Goal: Register for event/course

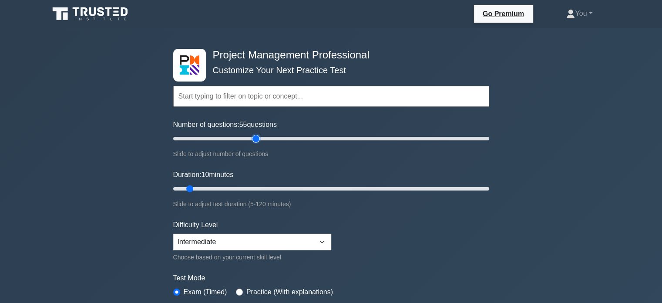
click at [253, 140] on input "Number of questions: 55 questions" at bounding box center [331, 138] width 316 height 10
drag, startPoint x: 256, startPoint y: 140, endPoint x: 261, endPoint y: 142, distance: 5.9
type input "60"
click at [261, 142] on input "Number of questions: 60 questions" at bounding box center [331, 138] width 316 height 10
drag, startPoint x: 190, startPoint y: 186, endPoint x: 269, endPoint y: 191, distance: 78.6
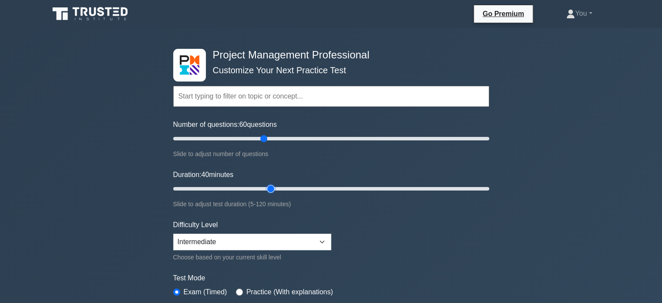
type input "40"
click at [269, 191] on input "Duration: 40 minutes" at bounding box center [331, 188] width 316 height 10
drag, startPoint x: 250, startPoint y: 141, endPoint x: 246, endPoint y: 166, distance: 25.6
type input "50"
click at [246, 144] on input "Number of questions: 50 questions" at bounding box center [331, 138] width 316 height 10
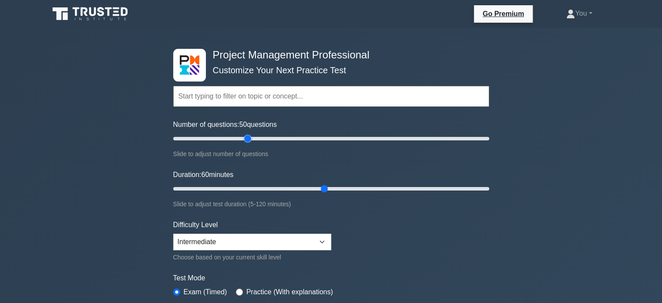
drag, startPoint x: 268, startPoint y: 189, endPoint x: 319, endPoint y: 188, distance: 51.0
type input "60"
click at [319, 188] on input "Duration: 60 minutes" at bounding box center [331, 188] width 316 height 10
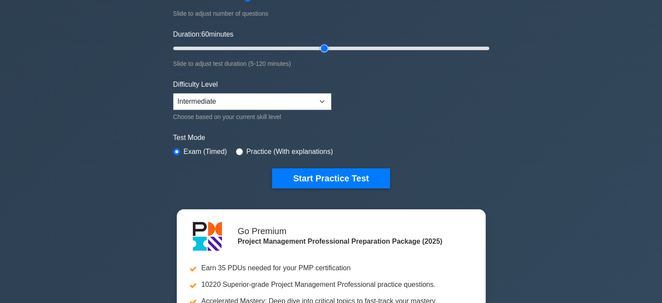
scroll to position [147, 0]
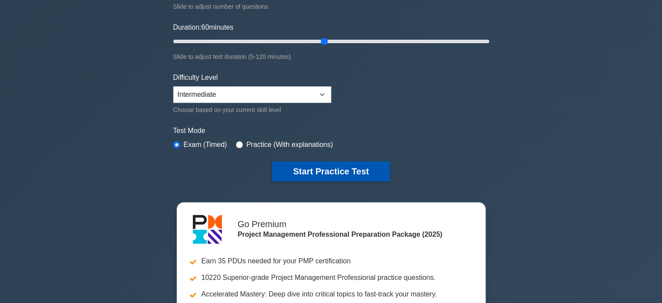
click at [309, 169] on button "Start Practice Test" at bounding box center [331, 171] width 118 height 20
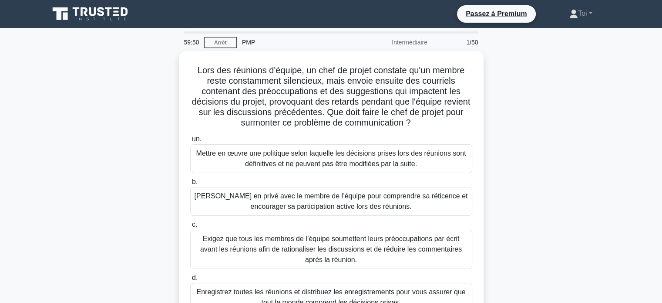
click at [550, 118] on div "Lors des réunions d'équipe, un chef de projet constate qu'un membre reste const…" at bounding box center [331, 192] width 575 height 283
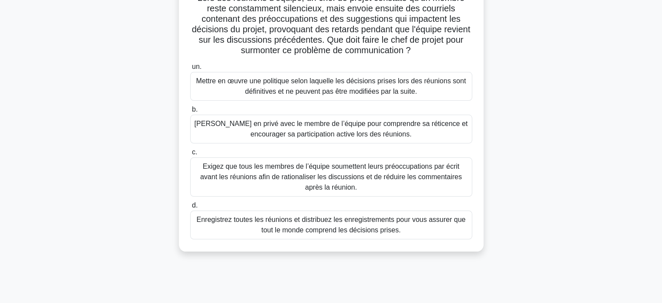
scroll to position [73, 0]
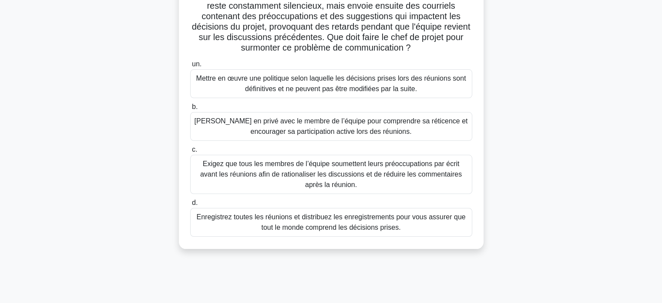
click at [294, 130] on font "[PERSON_NAME] en privé avec le membre de l’équipe pour comprendre sa réticence …" at bounding box center [331, 126] width 273 height 18
click at [190, 110] on input "b. [PERSON_NAME] en privé avec le membre de l’équipe pour comprendre sa réticen…" at bounding box center [190, 107] width 0 height 6
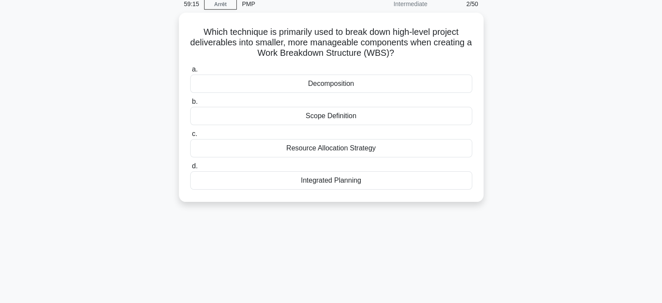
scroll to position [0, 0]
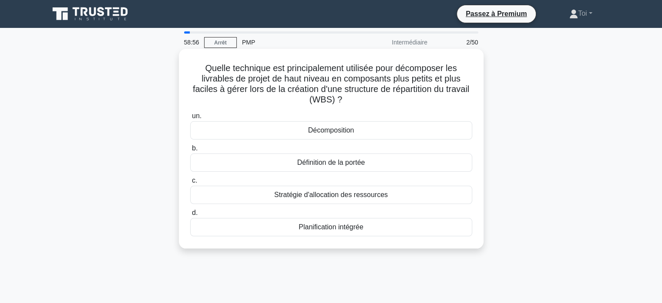
click at [302, 132] on div "Décomposition" at bounding box center [331, 130] width 282 height 18
click at [190, 119] on input "un. Décomposition" at bounding box center [190, 116] width 0 height 6
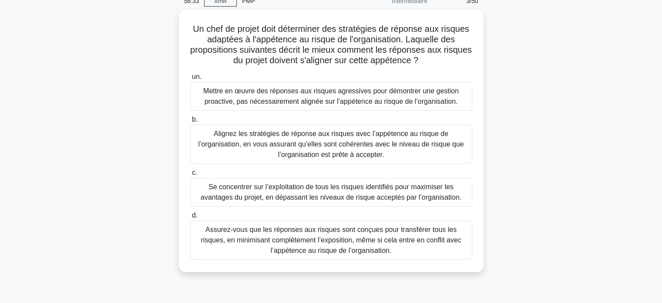
scroll to position [50, 0]
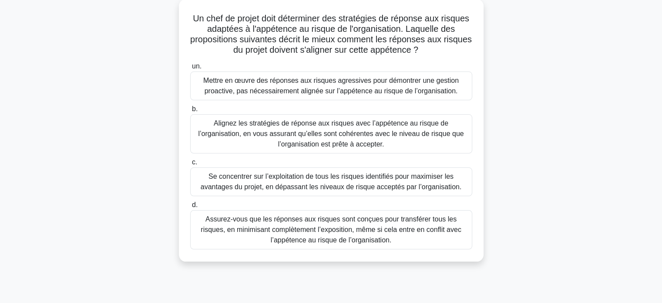
click at [236, 131] on font "Alignez les stratégies de réponse aux risques avec l’appétence au risque de l’o…" at bounding box center [331, 133] width 266 height 28
click at [190, 112] on input "b. Alignez les stratégies de réponse aux risques avec l’appétence au risque de …" at bounding box center [190, 109] width 0 height 6
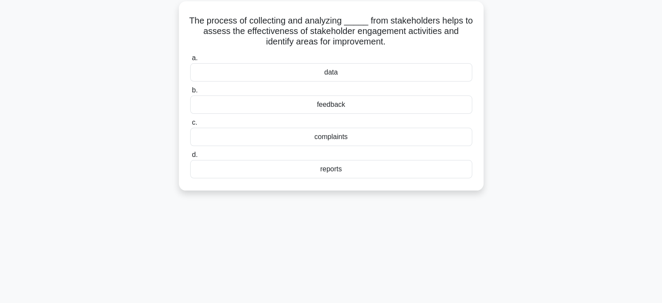
scroll to position [0, 0]
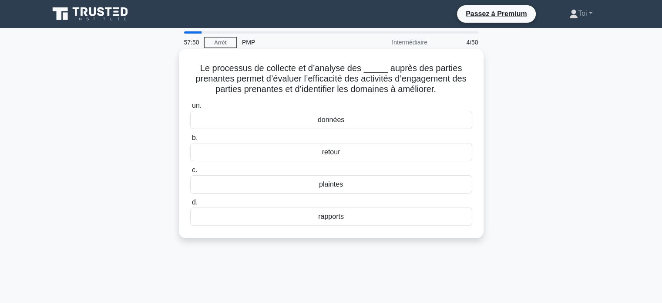
click at [249, 118] on div "données" at bounding box center [331, 120] width 282 height 18
click at [190, 108] on input "un. données" at bounding box center [190, 106] width 0 height 6
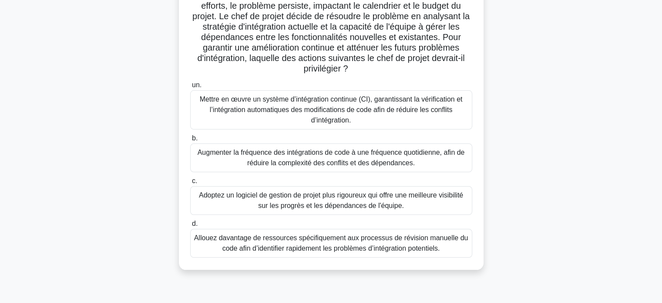
scroll to position [138, 0]
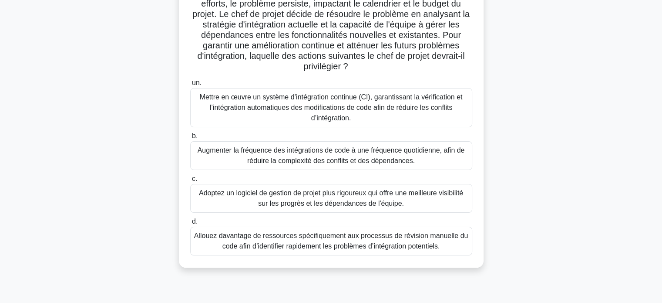
click at [293, 106] on font "Mettre en œuvre un système d’intégration continue (CI), garantissant la vérific…" at bounding box center [331, 107] width 263 height 28
click at [190, 86] on input "un. Mettre en œuvre un système d’intégration continue (CI), garantissant la vér…" at bounding box center [190, 83] width 0 height 6
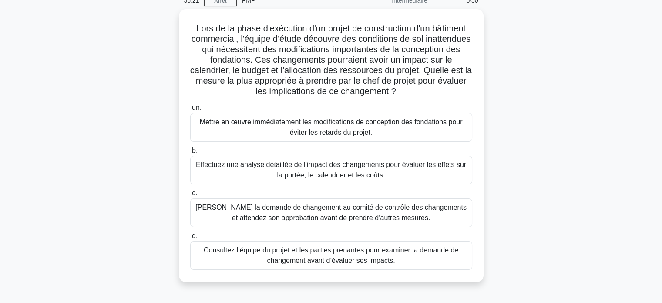
scroll to position [41, 0]
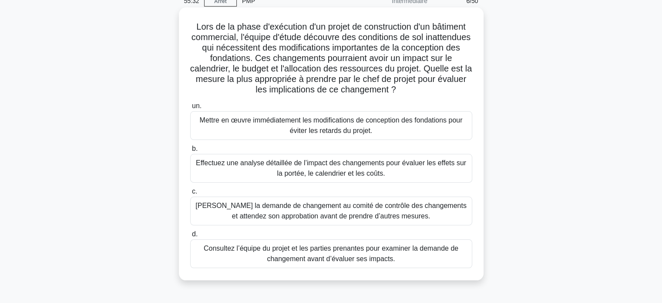
click at [240, 215] on font "Soumettez la demande de changement au comité de contrôle des changements et att…" at bounding box center [331, 211] width 271 height 18
click at [190, 194] on input "c. Soumettez la demande de changement au comité de contrôle des changements et …" at bounding box center [190, 192] width 0 height 6
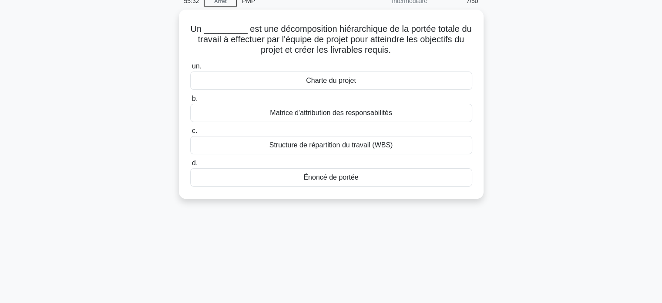
scroll to position [0, 0]
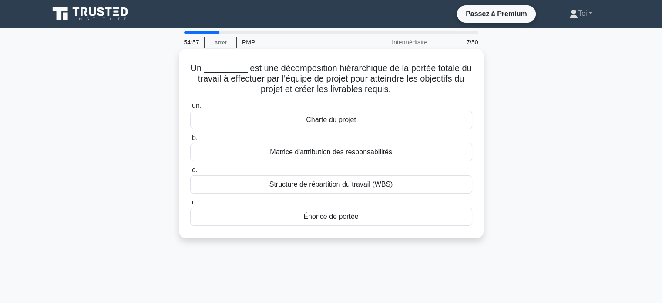
click at [312, 187] on font "Structure de répartition du travail (WBS)" at bounding box center [332, 183] width 124 height 7
click at [190, 173] on input "c. Structure de répartition du travail (WBS)" at bounding box center [190, 170] width 0 height 6
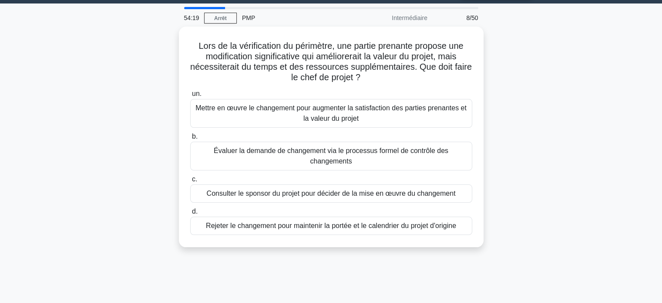
scroll to position [25, 0]
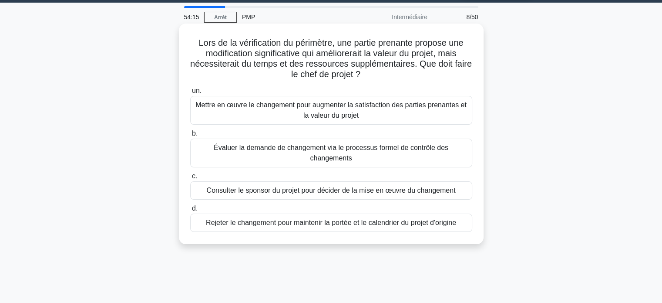
click at [266, 158] on font "Évaluer la demande de changement via le processus formel de contrôle des change…" at bounding box center [331, 152] width 274 height 21
click at [190, 136] on input "b. Évaluer la demande de changement via le processus formel de contrôle des cha…" at bounding box center [190, 134] width 0 height 6
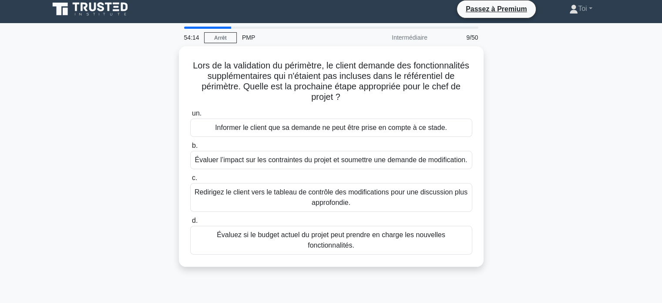
scroll to position [0, 0]
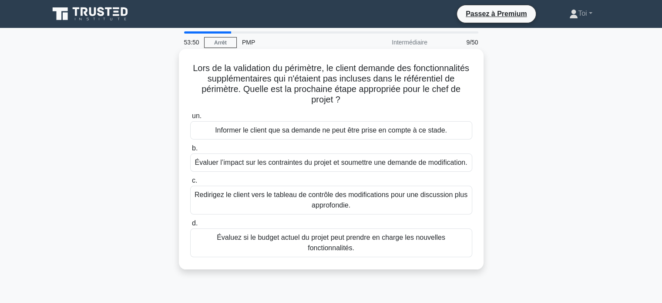
click at [290, 166] on font "Évaluer l’impact sur les contraintes du projet et soumettre une demande de modi…" at bounding box center [331, 162] width 273 height 7
click at [190, 151] on input "b. Évaluer l’impact sur les contraintes du projet et soumettre une demande de m…" at bounding box center [190, 148] width 0 height 6
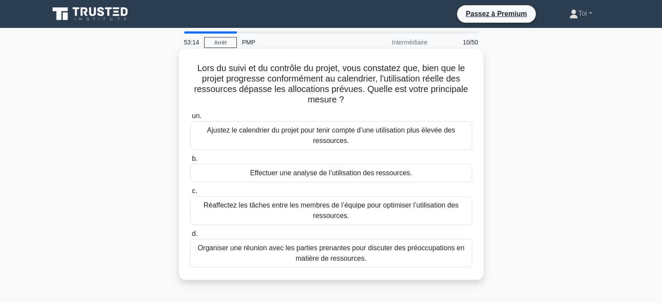
click at [289, 172] on font "Effectuer une analyse de l’utilisation des ressources." at bounding box center [331, 172] width 162 height 7
click at [190, 162] on input "b. Effectuer une analyse de l’utilisation des ressources." at bounding box center [190, 159] width 0 height 6
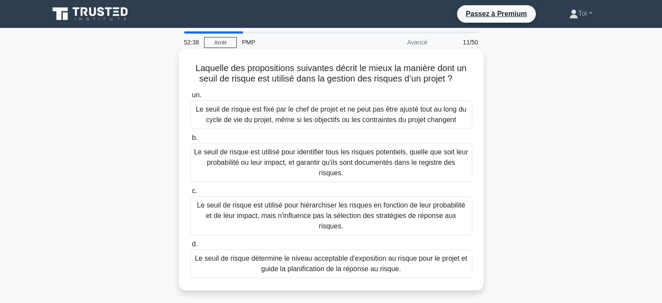
click at [297, 255] on font "Le seuil de risque détermine le niveau acceptable d'exposition au risque pour l…" at bounding box center [331, 263] width 273 height 18
click at [190, 247] on input "d. Le seuil de risque détermine le niveau acceptable d'exposition au risque pou…" at bounding box center [190, 244] width 0 height 6
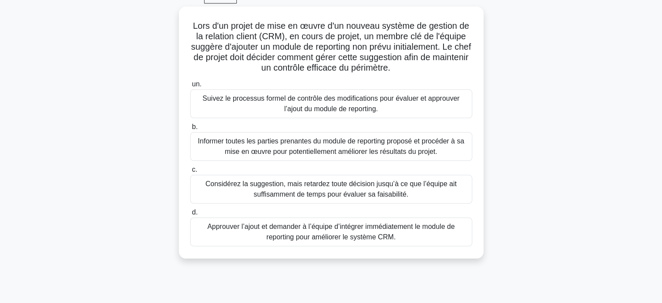
scroll to position [45, 0]
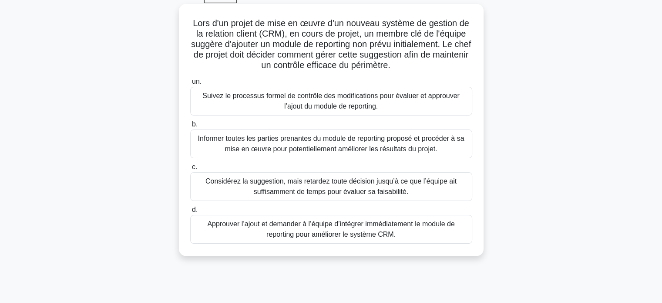
click at [388, 108] on font "Suivez le processus formel de contrôle des modifications pour évaluer et approu…" at bounding box center [331, 101] width 274 height 21
click at [190, 84] on input "un. Suivez le processus formel de contrôle des modifications pour évaluer et ap…" at bounding box center [190, 82] width 0 height 6
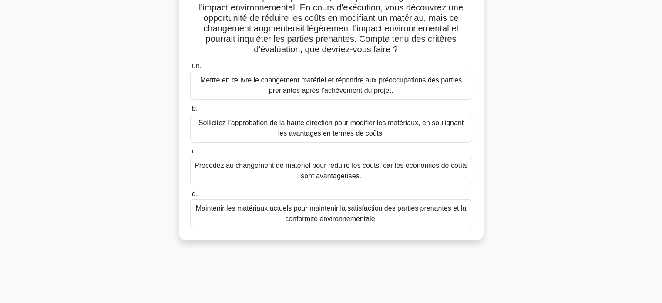
scroll to position [88, 0]
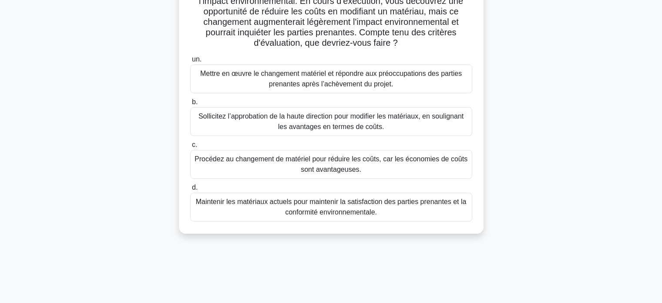
click at [273, 212] on font "Maintenir les matériaux actuels pour maintenir la satisfaction des parties pren…" at bounding box center [331, 206] width 274 height 21
click at [190, 190] on input "d. Maintenir les matériaux actuels pour maintenir la satisfaction des parties p…" at bounding box center [190, 188] width 0 height 6
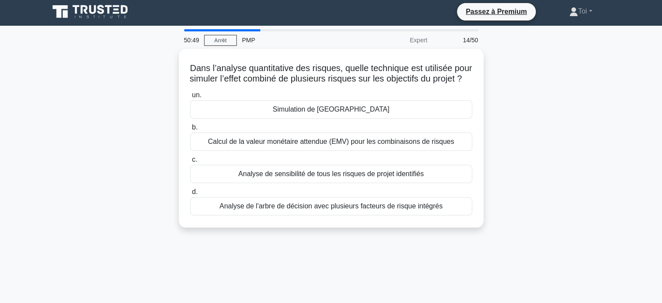
scroll to position [0, 0]
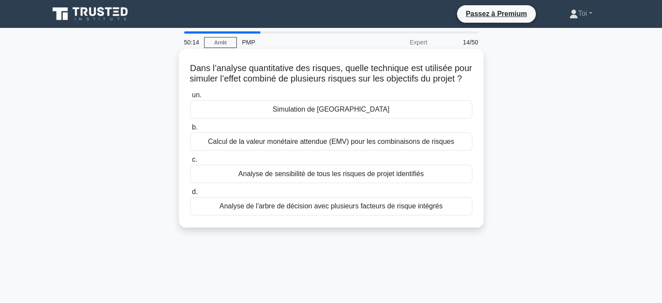
click at [368, 215] on div "Analyse de l'arbre de décision avec plusieurs facteurs de risque intégrés" at bounding box center [331, 206] width 282 height 18
click at [190, 195] on input "d. Analyse de l'arbre de décision avec plusieurs facteurs de risque intégrés" at bounding box center [190, 192] width 0 height 6
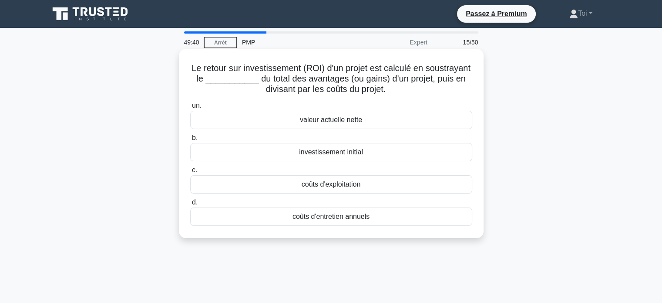
click at [262, 155] on div "investissement initial" at bounding box center [331, 152] width 282 height 18
click at [190, 141] on input "b. investissement initial" at bounding box center [190, 138] width 0 height 6
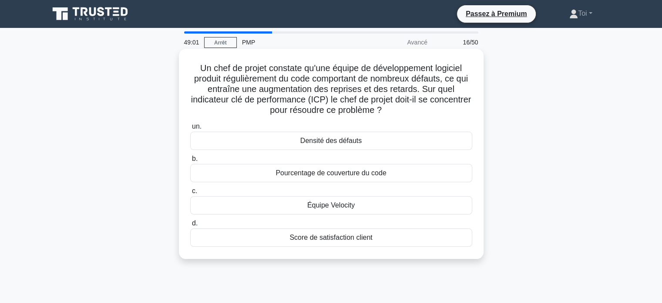
click at [304, 210] on div "Équipe Velocity" at bounding box center [331, 205] width 282 height 18
click at [190, 194] on input "c. Équipe Velocity" at bounding box center [190, 191] width 0 height 6
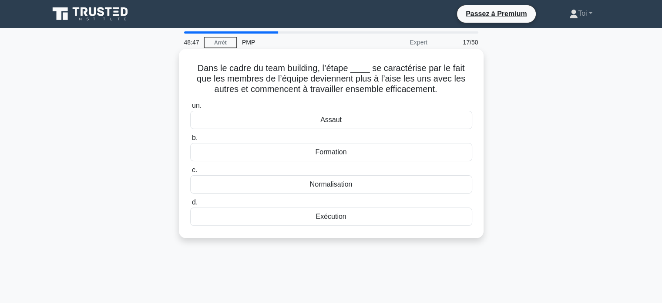
click at [303, 188] on div "Normalisation" at bounding box center [331, 184] width 282 height 18
click at [190, 173] on input "c. Normalisation" at bounding box center [190, 170] width 0 height 6
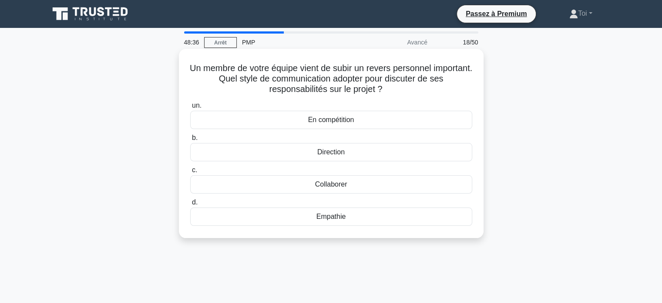
click at [243, 216] on div "Empathie" at bounding box center [331, 216] width 282 height 18
click at [190, 205] on input "d. Empathie" at bounding box center [190, 202] width 0 height 6
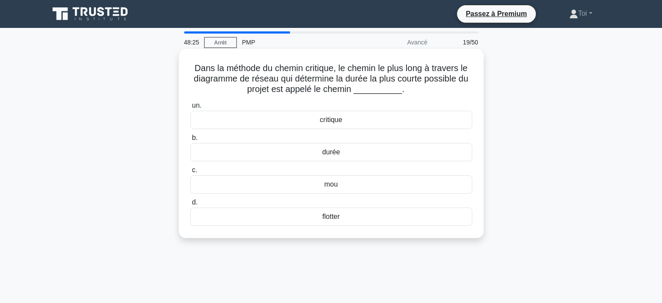
click at [305, 118] on div "critique" at bounding box center [331, 120] width 282 height 18
click at [190, 108] on input "un. critique" at bounding box center [190, 106] width 0 height 6
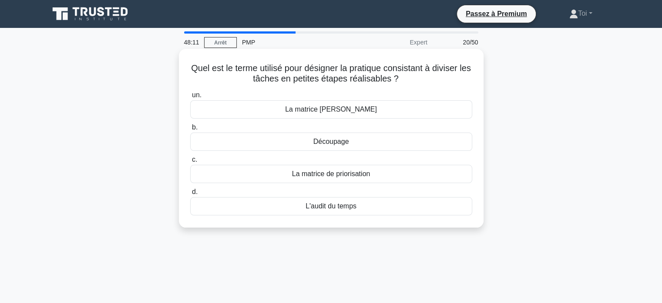
click at [259, 143] on div "Découpage" at bounding box center [331, 141] width 282 height 18
click at [190, 130] on input "b. Découpage" at bounding box center [190, 128] width 0 height 6
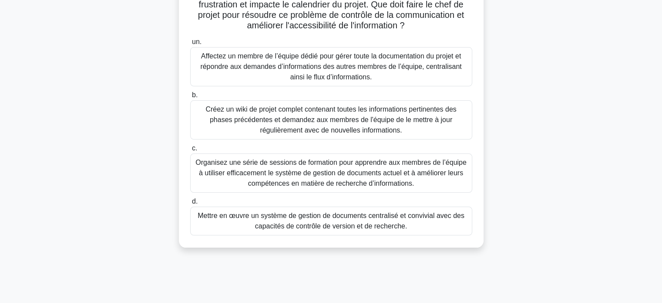
scroll to position [139, 0]
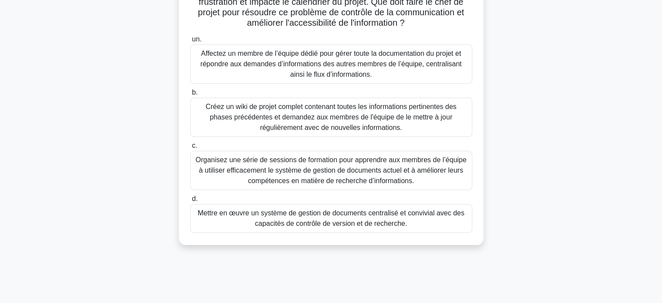
click at [333, 226] on font "Mettre en œuvre un système de gestion de documents centralisé et convivial avec…" at bounding box center [331, 218] width 267 height 18
click at [190, 202] on input "d. Mettre en œuvre un système de gestion de documents centralisé et convivial a…" at bounding box center [190, 199] width 0 height 6
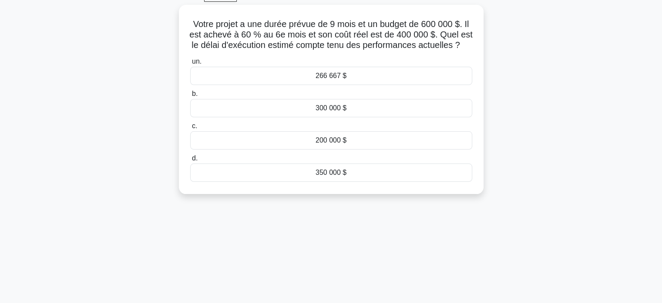
scroll to position [0, 0]
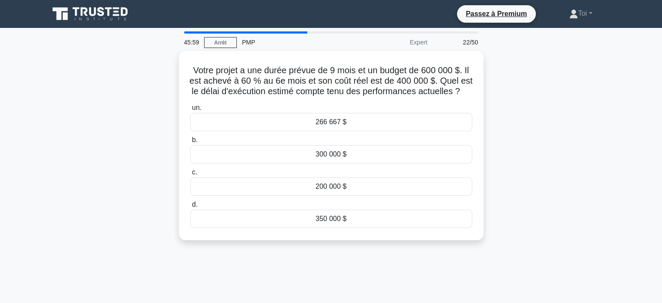
click at [92, 104] on div "Votre projet a une durée prévue de 9 mois et un budget de 600 000 $. Il est ach…" at bounding box center [331, 150] width 575 height 199
click at [53, 165] on div "Votre projet a une durée prévue de 9 mois et un budget de 600 000 $. Il est ach…" at bounding box center [331, 150] width 575 height 199
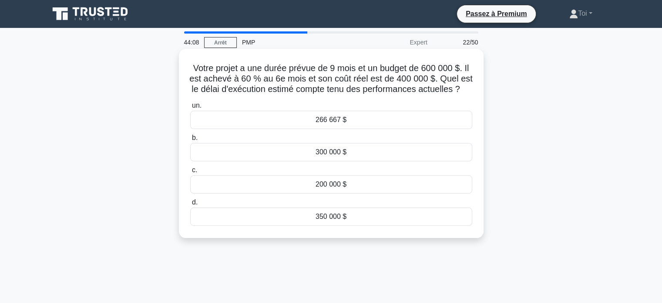
click at [317, 188] on font "200 000 $" at bounding box center [331, 183] width 31 height 7
click at [190, 173] on input "c. 200 000 $" at bounding box center [190, 170] width 0 height 6
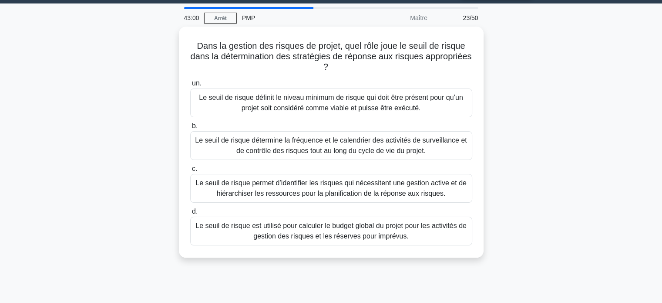
scroll to position [26, 0]
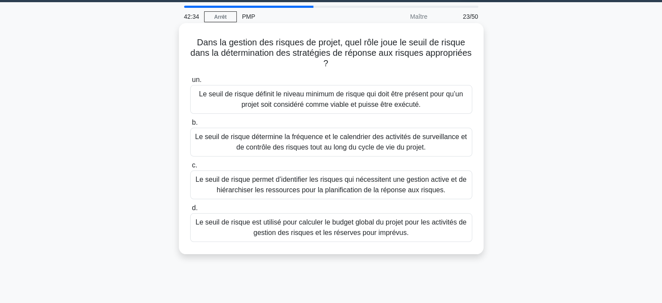
click at [326, 149] on font "Le seuil de risque détermine la fréquence et le calendrier des activités de sur…" at bounding box center [331, 142] width 272 height 18
click at [190, 125] on input "b. Le seuil de risque détermine la fréquence et le calendrier des activités de …" at bounding box center [190, 123] width 0 height 6
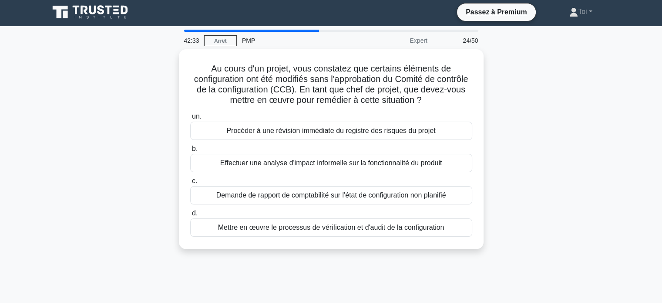
scroll to position [0, 0]
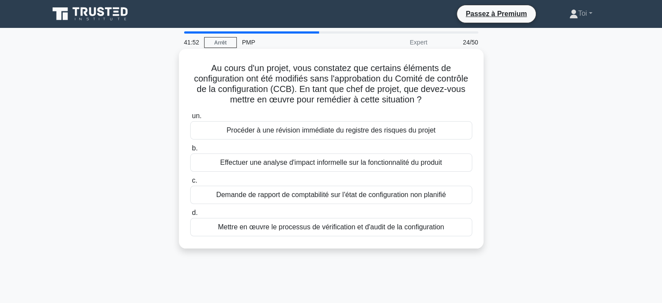
click at [267, 230] on font "Mettre en œuvre le processus de vérification et d'audit de la configuration" at bounding box center [331, 226] width 226 height 7
click at [190, 216] on input "d. Mettre en œuvre le processus de vérification et d'audit de la configuration" at bounding box center [190, 213] width 0 height 6
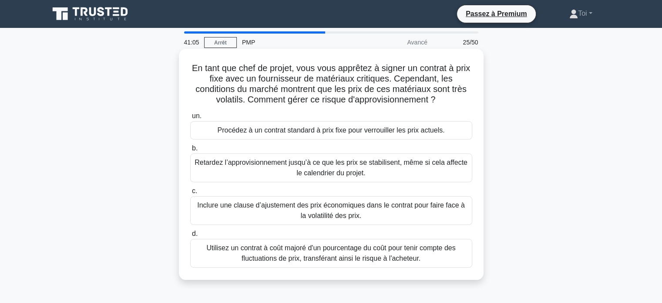
click at [233, 218] on font "Inclure une clause d’ajustement des prix économiques dans le contrat pour faire…" at bounding box center [331, 210] width 274 height 21
click at [190, 194] on input "c. Inclure une clause d’ajustement des prix économiques dans le contrat pour fa…" at bounding box center [190, 191] width 0 height 6
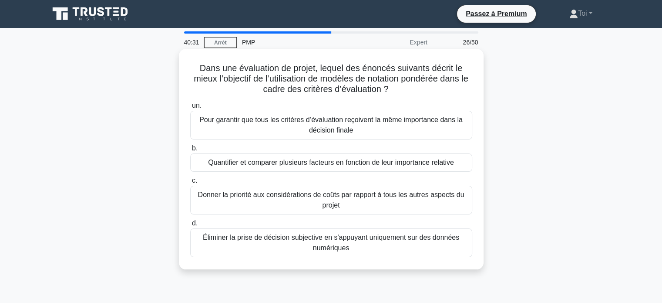
click at [245, 123] on font "Pour garantir que tous les critères d’évaluation reçoivent la même importance d…" at bounding box center [330, 125] width 263 height 18
click at [190, 108] on input "un. Pour garantir que tous les critères d’évaluation reçoivent la même importan…" at bounding box center [190, 106] width 0 height 6
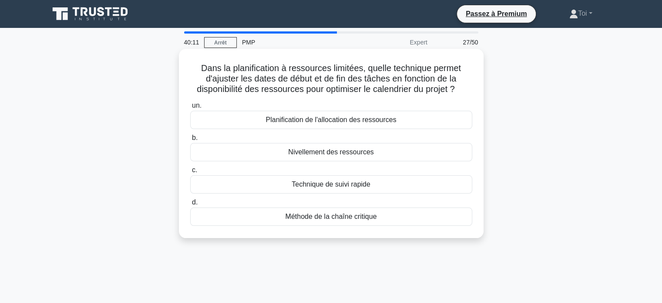
click at [294, 155] on font "Nivellement des ressources" at bounding box center [331, 151] width 86 height 7
click at [190, 141] on input "b. Nivellement des ressources" at bounding box center [190, 138] width 0 height 6
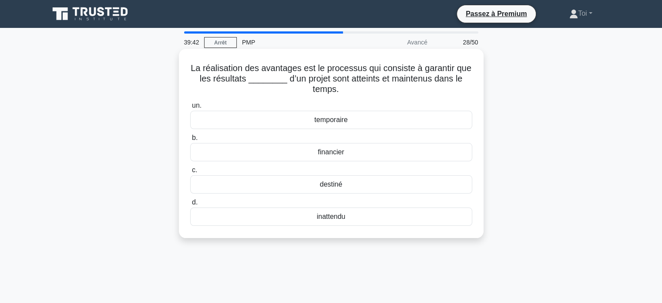
click at [229, 152] on div "financier" at bounding box center [331, 152] width 282 height 18
click at [190, 141] on input "b. financier" at bounding box center [190, 138] width 0 height 6
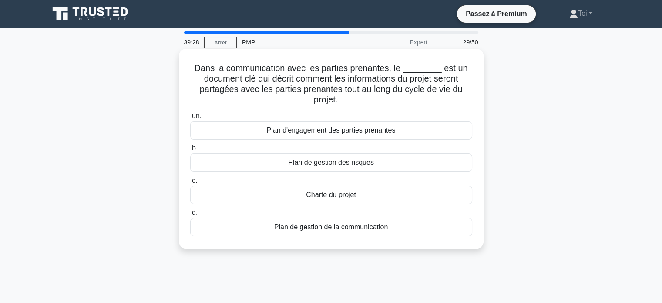
click at [272, 230] on div "Plan de gestion de la communication" at bounding box center [331, 227] width 282 height 18
click at [190, 216] on input "d. Plan de gestion de la communication" at bounding box center [190, 213] width 0 height 6
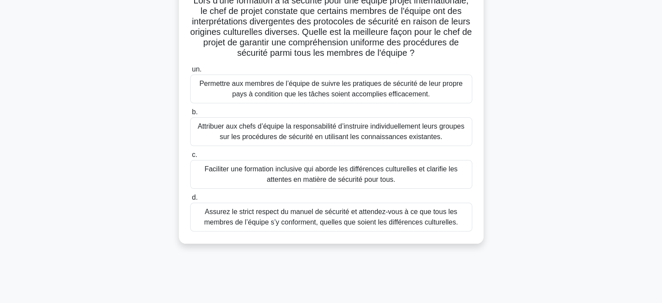
scroll to position [70, 0]
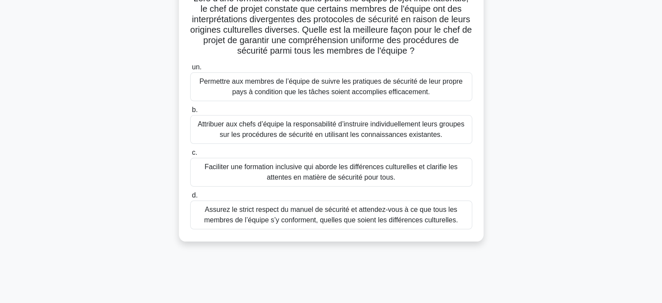
click at [254, 172] on font "Faciliter une formation inclusive qui aborde les différences culturelles et cla…" at bounding box center [331, 172] width 274 height 21
click at [190, 155] on input "c. Faciliter une formation inclusive qui aborde les différences culturelles et …" at bounding box center [190, 153] width 0 height 6
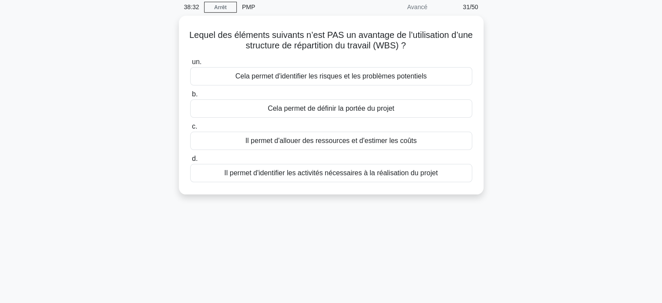
scroll to position [0, 0]
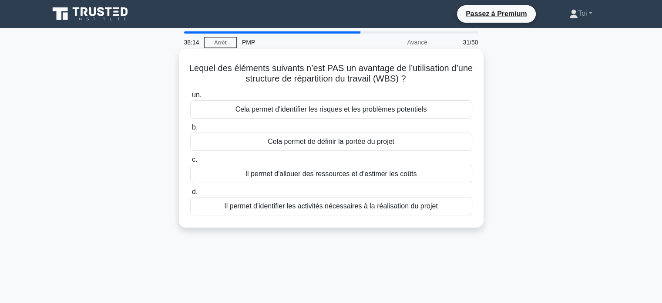
click at [333, 111] on font "Cela permet d'identifier les risques et les problèmes potentiels" at bounding box center [332, 108] width 192 height 7
click at [190, 98] on input "un. Cela permet d'identifier les risques et les problèmes potentiels" at bounding box center [190, 95] width 0 height 6
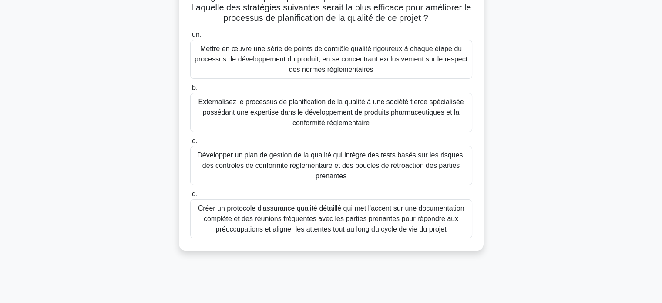
scroll to position [146, 0]
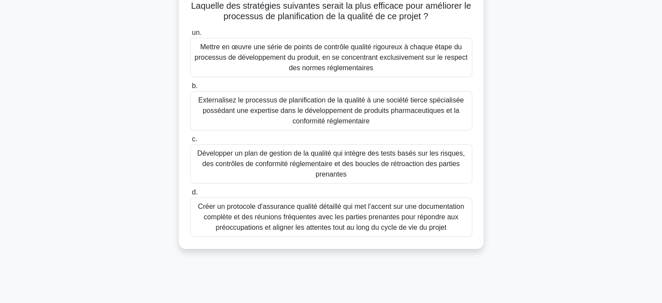
click at [257, 219] on font "Créer un protocole d'assurance qualité détaillé qui met l'accent sur une docume…" at bounding box center [331, 217] width 267 height 28
click at [190, 195] on input "d. Créer un protocole d'assurance qualité détaillé qui met l'accent sur une doc…" at bounding box center [190, 192] width 0 height 6
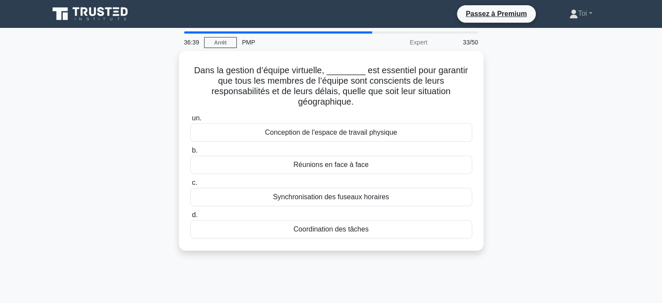
scroll to position [1, 0]
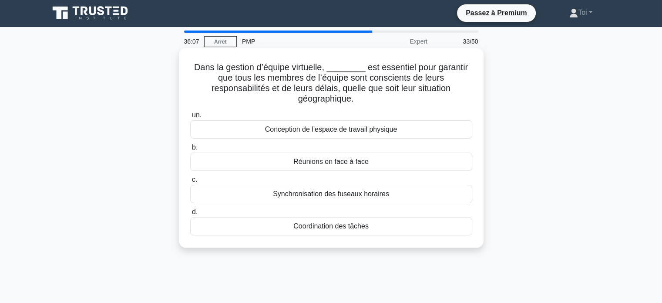
click at [339, 229] on font "Coordination des tâches" at bounding box center [331, 225] width 75 height 7
click at [190, 215] on input "d. Coordination des tâches" at bounding box center [190, 212] width 0 height 6
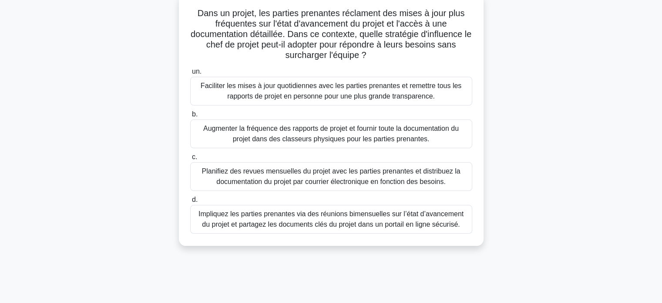
scroll to position [59, 0]
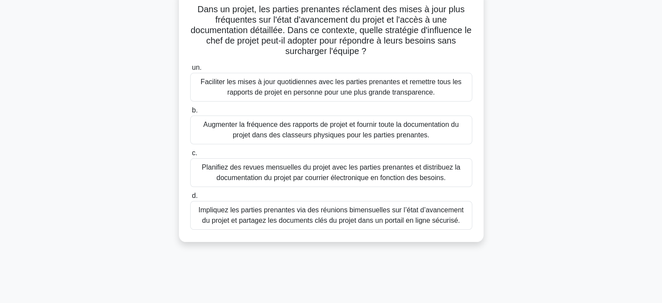
click at [286, 219] on font "Impliquez les parties prenantes via des réunions bimensuelles sur l’état d’avan…" at bounding box center [331, 215] width 265 height 18
click at [190, 199] on input "d. Impliquez les parties prenantes via des réunions bimensuelles sur l’état d’a…" at bounding box center [190, 196] width 0 height 6
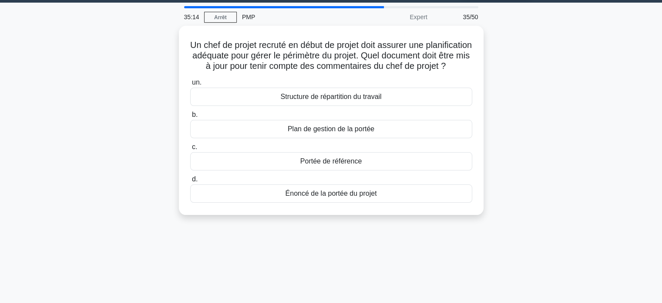
scroll to position [0, 0]
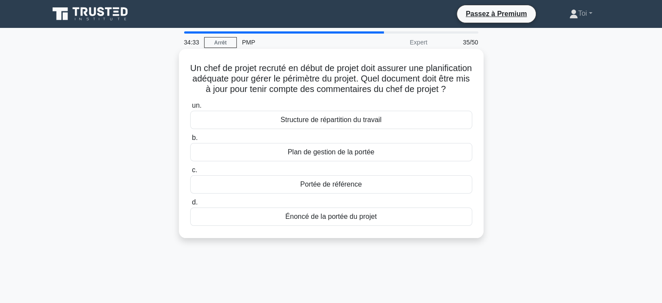
click at [324, 220] on font "Énoncé de la portée du projet" at bounding box center [331, 216] width 91 height 7
click at [190, 205] on input "d. Énoncé de la portée du projet" at bounding box center [190, 202] width 0 height 6
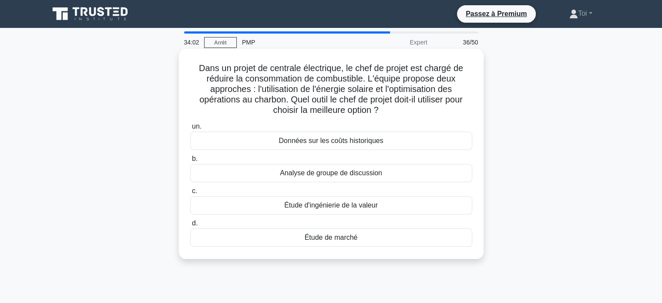
click at [272, 203] on div "Étude d'ingénierie de la valeur" at bounding box center [331, 205] width 282 height 18
click at [190, 194] on input "c. Étude d'ingénierie de la valeur" at bounding box center [190, 191] width 0 height 6
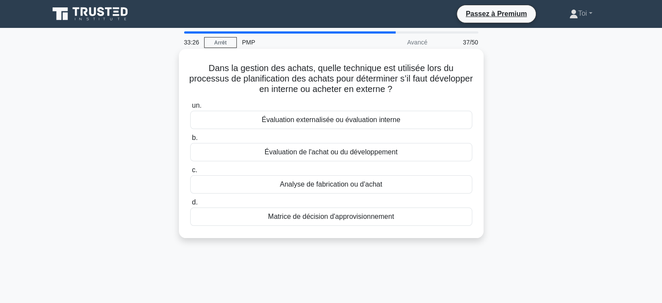
click at [257, 155] on div "Évaluation de l'achat ou du développement" at bounding box center [331, 152] width 282 height 18
click at [190, 141] on input "b. Évaluation de l'achat ou du développement" at bounding box center [190, 138] width 0 height 6
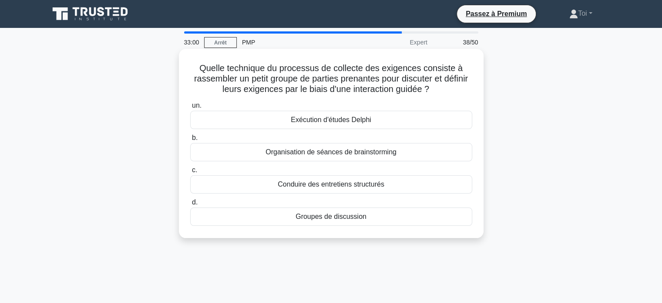
click at [290, 221] on div "Groupes de discussion" at bounding box center [331, 216] width 282 height 18
click at [190, 205] on input "d. Groupes de discussion" at bounding box center [190, 202] width 0 height 6
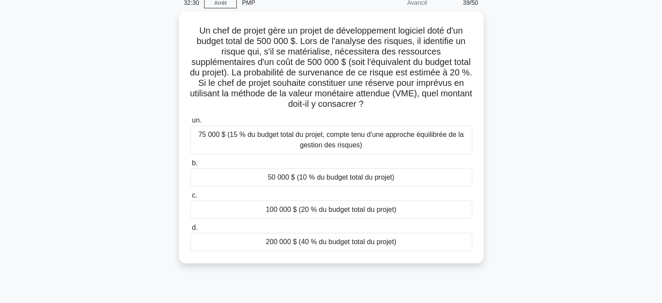
scroll to position [40, 0]
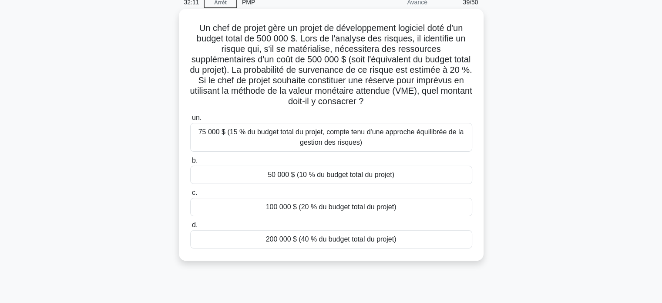
click at [264, 213] on div "100 000 $ (20 % du budget total du projet)" at bounding box center [331, 207] width 282 height 18
click at [190, 196] on input "c. 100 000 $ (20 % du budget total du projet)" at bounding box center [190, 193] width 0 height 6
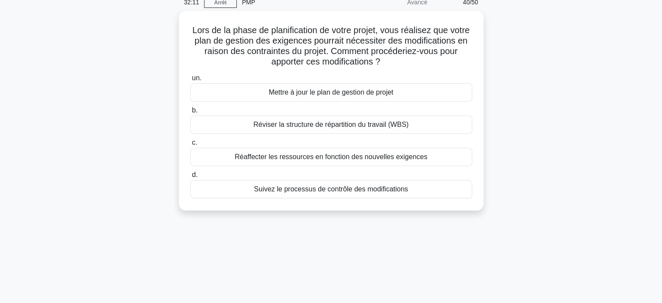
scroll to position [0, 0]
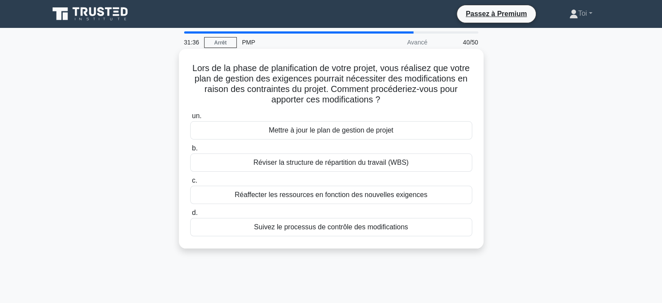
click at [304, 229] on font "Suivez le processus de contrôle des modifications" at bounding box center [331, 226] width 154 height 7
click at [190, 216] on input "d. Suivez le processus de contrôle des modifications" at bounding box center [190, 213] width 0 height 6
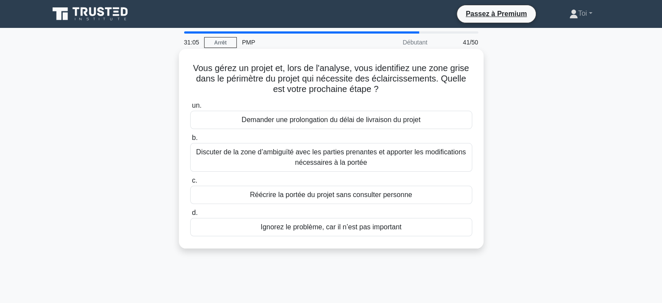
click at [292, 155] on font "Discuter de la zone d’ambiguïté avec les parties prenantes et apporter les modi…" at bounding box center [331, 157] width 270 height 18
click at [190, 141] on input "b. Discuter de la zone d’ambiguïté avec les parties prenantes et apporter les m…" at bounding box center [190, 138] width 0 height 6
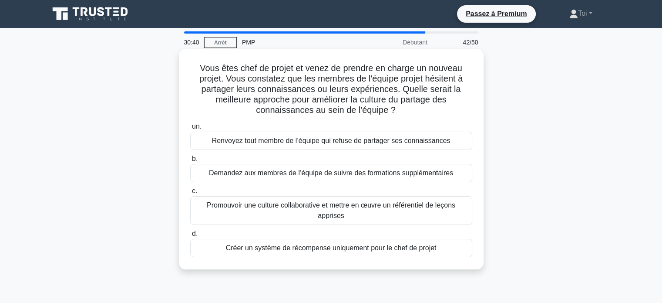
click at [257, 209] on font "Promouvoir une culture collaborative et mettre en œuvre un référentiel de leçon…" at bounding box center [331, 210] width 249 height 18
click at [190, 194] on input "c. Promouvoir une culture collaborative et mettre en œuvre un référentiel de le…" at bounding box center [190, 191] width 0 height 6
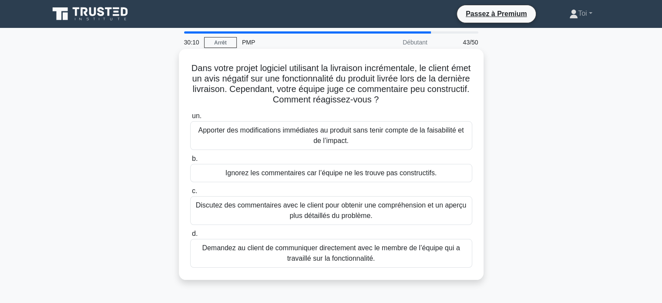
click at [279, 213] on font "Discutez des commentaires avec le client pour obtenir une compréhension et un a…" at bounding box center [331, 210] width 274 height 21
click at [190, 194] on input "c. Discutez des commentaires avec le client pour obtenir une compréhension et u…" at bounding box center [190, 191] width 0 height 6
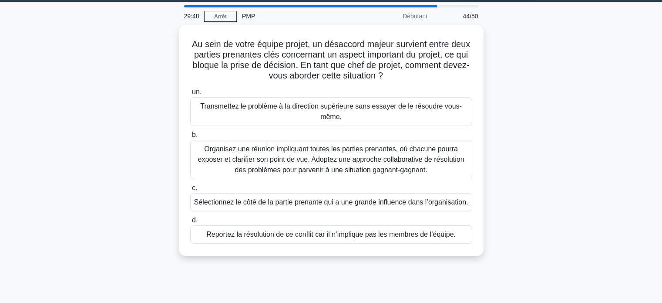
scroll to position [26, 0]
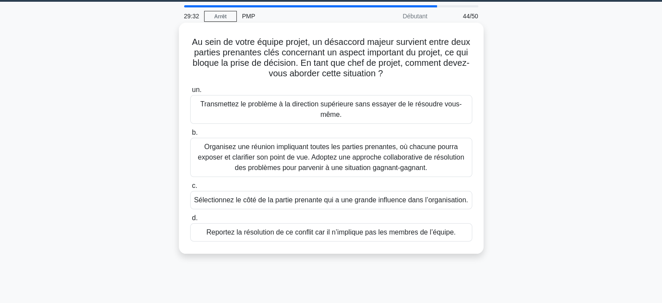
click at [257, 165] on font "Organisez une réunion impliquant toutes les parties prenantes, où chacune pourr…" at bounding box center [331, 157] width 267 height 28
click at [190, 135] on input "b. Organisez une réunion impliquant toutes les parties prenantes, où chacune po…" at bounding box center [190, 133] width 0 height 6
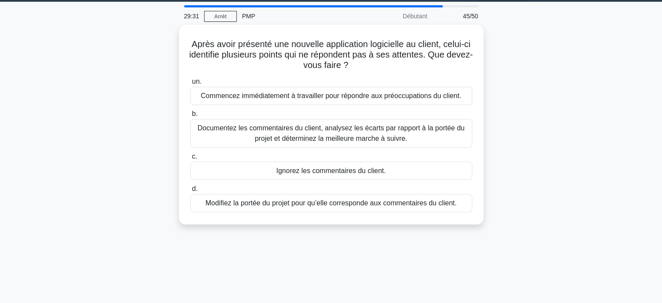
scroll to position [0, 0]
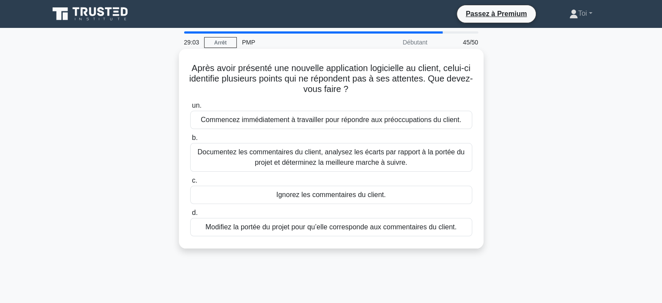
click at [243, 165] on font "Documentez les commentaires du client, analysez les écarts par rapport à la por…" at bounding box center [331, 157] width 274 height 21
click at [190, 141] on input "b. Documentez les commentaires du client, analysez les écarts par rapport à la …" at bounding box center [190, 138] width 0 height 6
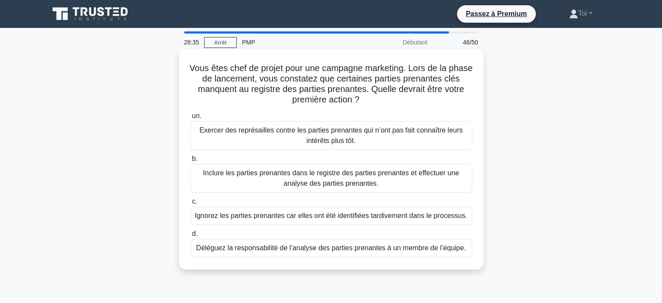
click at [243, 177] on font "Inclure les parties prenantes dans le registre des parties prenantes et effectu…" at bounding box center [331, 178] width 257 height 18
click at [190, 162] on input "b. Inclure les parties prenantes dans le registre des parties prenantes et effe…" at bounding box center [190, 159] width 0 height 6
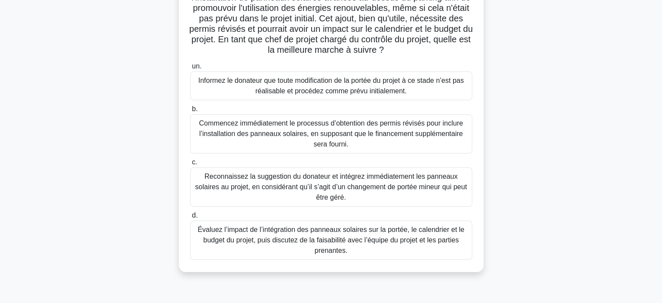
scroll to position [94, 0]
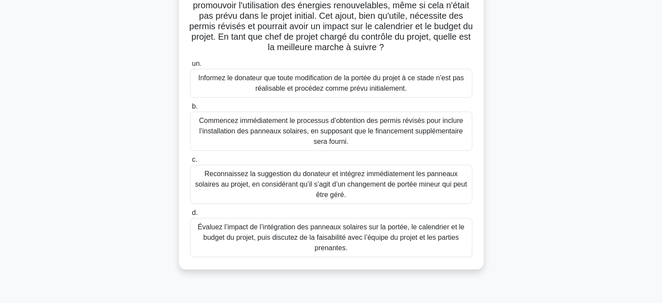
click at [241, 236] on font "Évaluez l’impact de l’intégration des panneaux solaires sur la portée, le calen…" at bounding box center [331, 237] width 267 height 28
click at [190, 216] on input "d. Évaluez l’impact de l’intégration des panneaux solaires sur la portée, le ca…" at bounding box center [190, 213] width 0 height 6
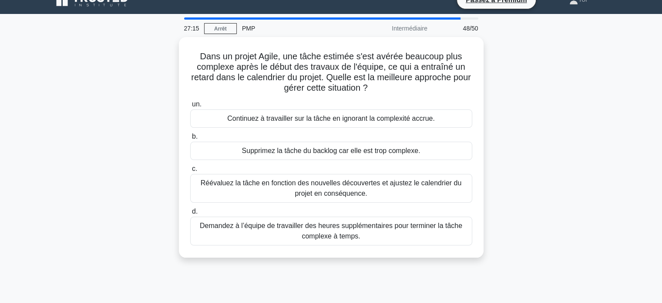
scroll to position [14, 0]
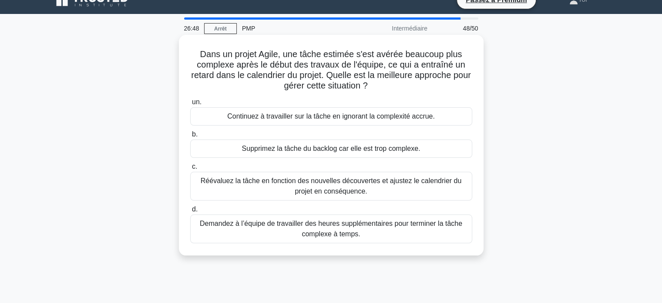
click at [252, 182] on font "Réévaluez la tâche en fonction des nouvelles découvertes et ajustez le calendri…" at bounding box center [331, 186] width 261 height 18
click at [190, 169] on input "c. Réévaluez la tâche en fonction des nouvelles découvertes et ajustez le calen…" at bounding box center [190, 167] width 0 height 6
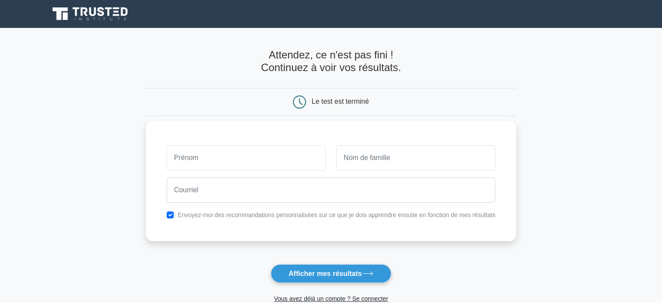
click at [261, 158] on input "text" at bounding box center [246, 157] width 159 height 25
type input "you"
click at [362, 154] on input "text" at bounding box center [415, 157] width 159 height 25
type input "aboul"
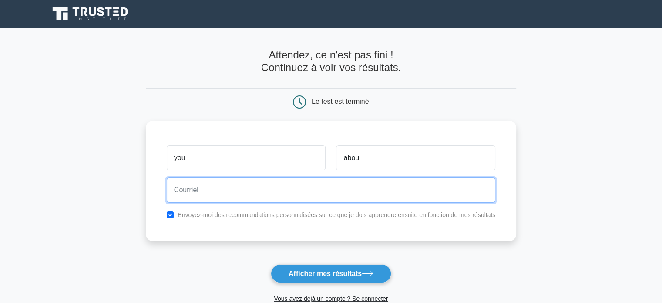
click at [343, 198] on input "email" at bounding box center [331, 189] width 329 height 25
type input "[EMAIL_ADDRESS][DOMAIN_NAME]"
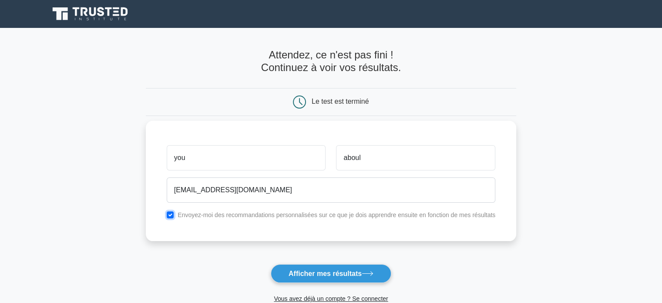
click at [172, 211] on input "checkbox" at bounding box center [170, 214] width 7 height 7
checkbox input "false"
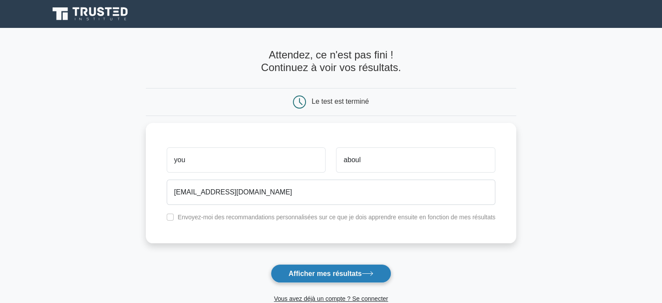
click at [328, 274] on font "Afficher mes résultats" at bounding box center [325, 273] width 73 height 7
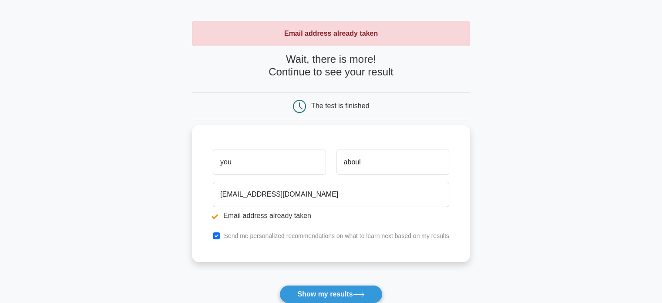
scroll to position [28, 0]
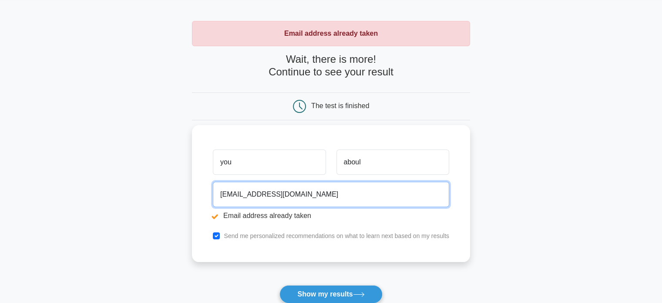
click at [326, 192] on input "[EMAIL_ADDRESS][DOMAIN_NAME]" at bounding box center [331, 194] width 236 height 25
click at [326, 192] on input "aboul2hassan@gmail.com" at bounding box center [331, 194] width 236 height 25
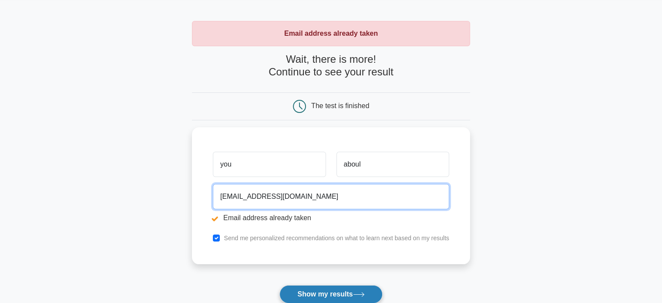
type input "aboulhassanyoussouf@gmail.com"
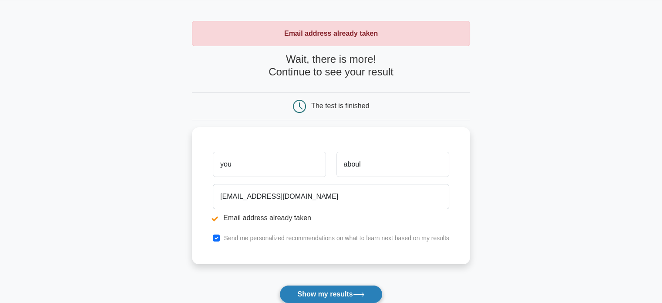
click at [323, 290] on button "Show my results" at bounding box center [331, 294] width 103 height 18
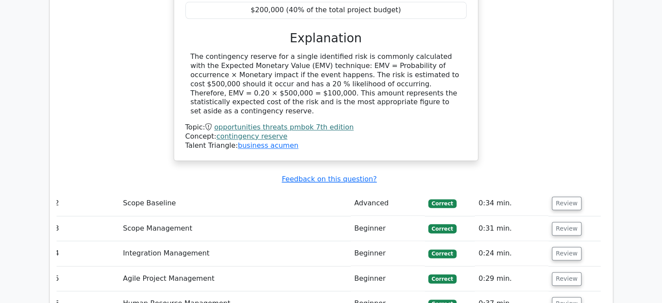
scroll to position [1013, 0]
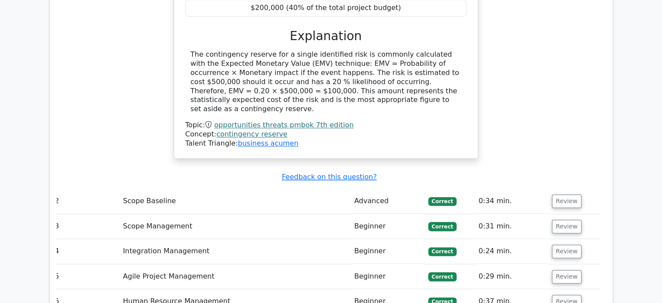
drag, startPoint x: 662, startPoint y: 182, endPoint x: 660, endPoint y: 233, distance: 50.1
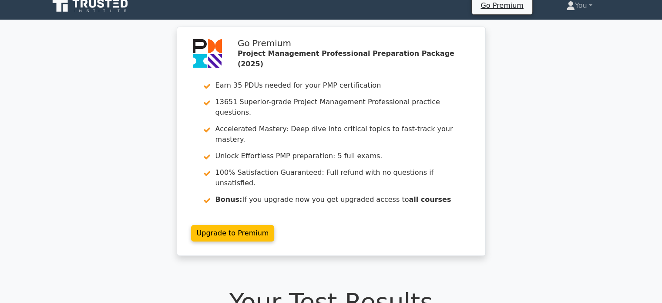
scroll to position [0, 0]
